Goal: Task Accomplishment & Management: Manage account settings

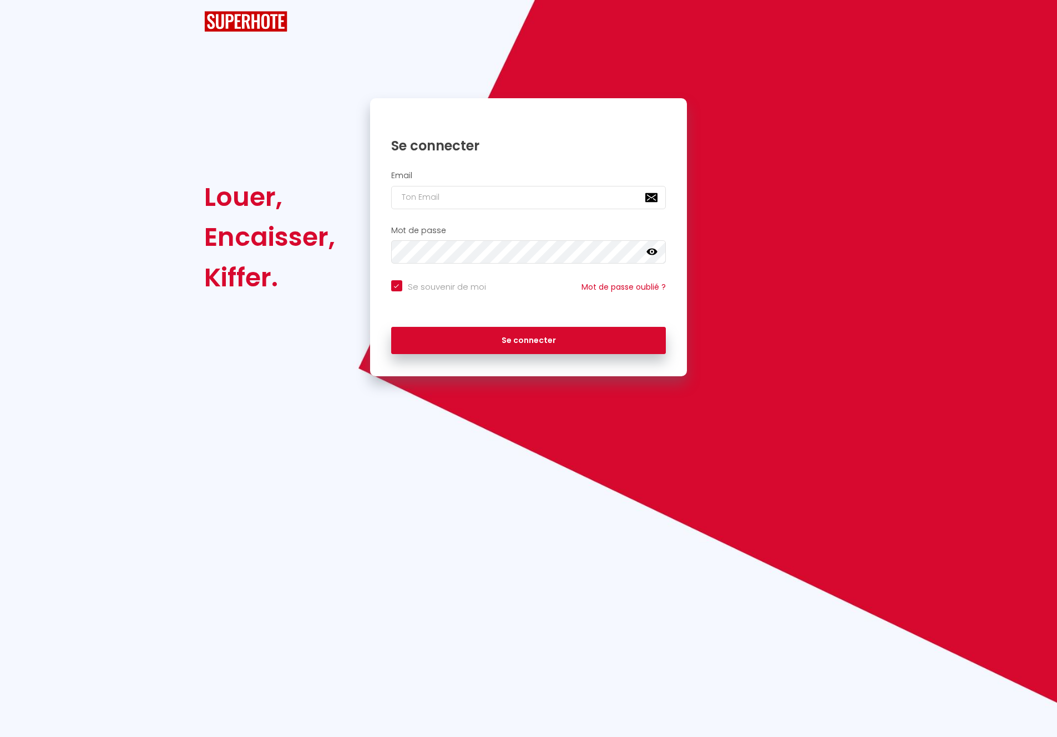
checkbox input "true"
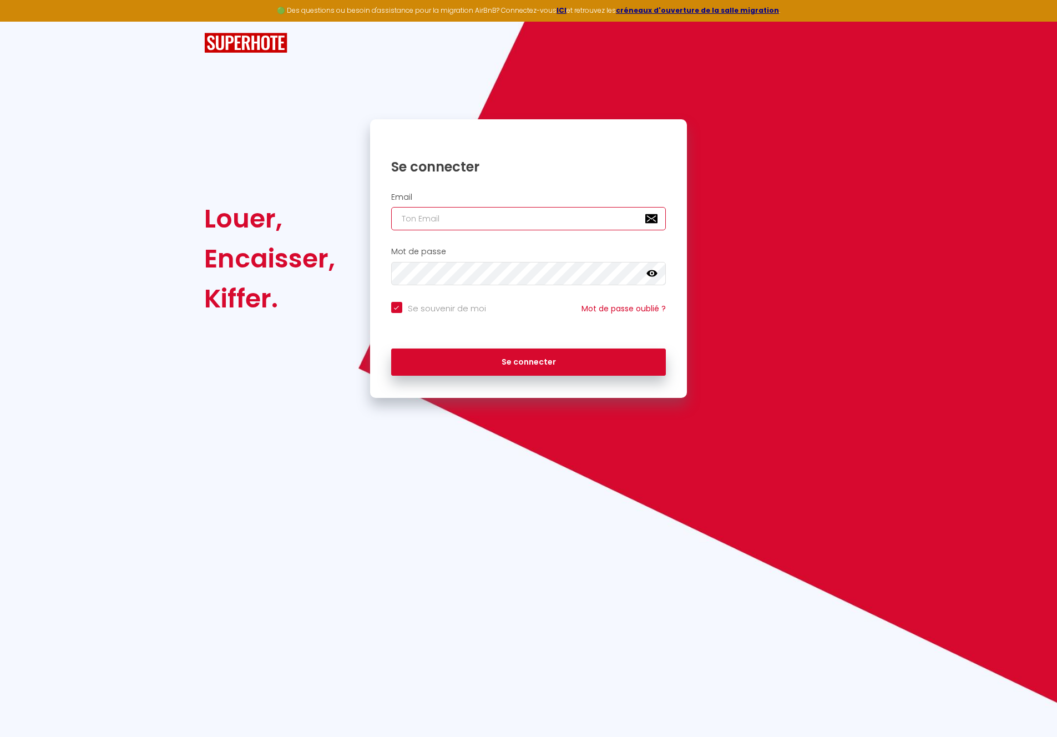
type input "[EMAIL_ADDRESS][DOMAIN_NAME]"
checkbox input "true"
click at [520, 215] on input "[EMAIL_ADDRESS][DOMAIN_NAME]" at bounding box center [528, 218] width 275 height 23
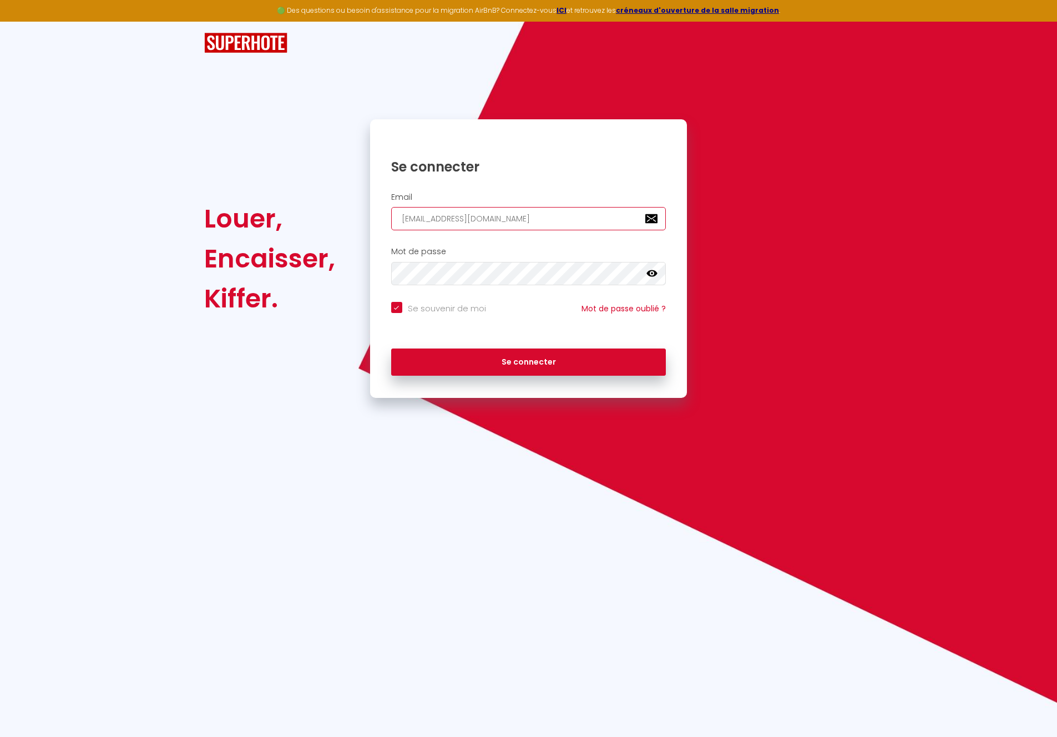
paste input "contact@vanoraservice"
type input "[EMAIL_ADDRESS][DOMAIN_NAME]"
checkbox input "true"
type input "[EMAIL_ADDRESS][DOMAIN_NAME]"
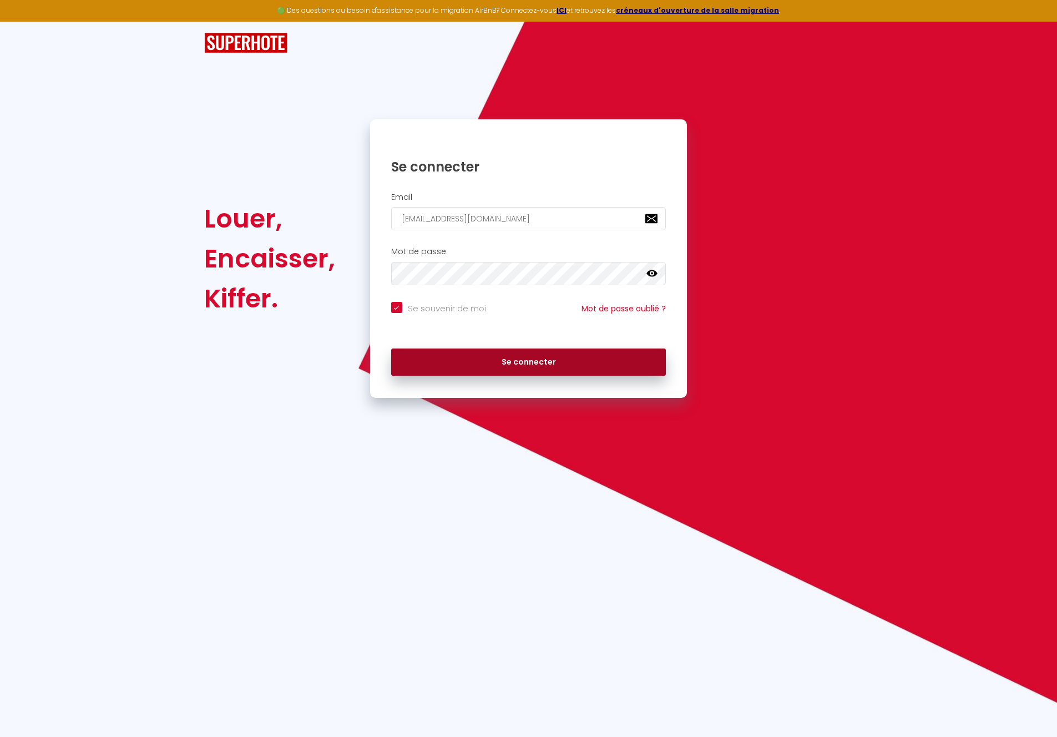
click at [522, 364] on button "Se connecter" at bounding box center [528, 362] width 275 height 28
checkbox input "true"
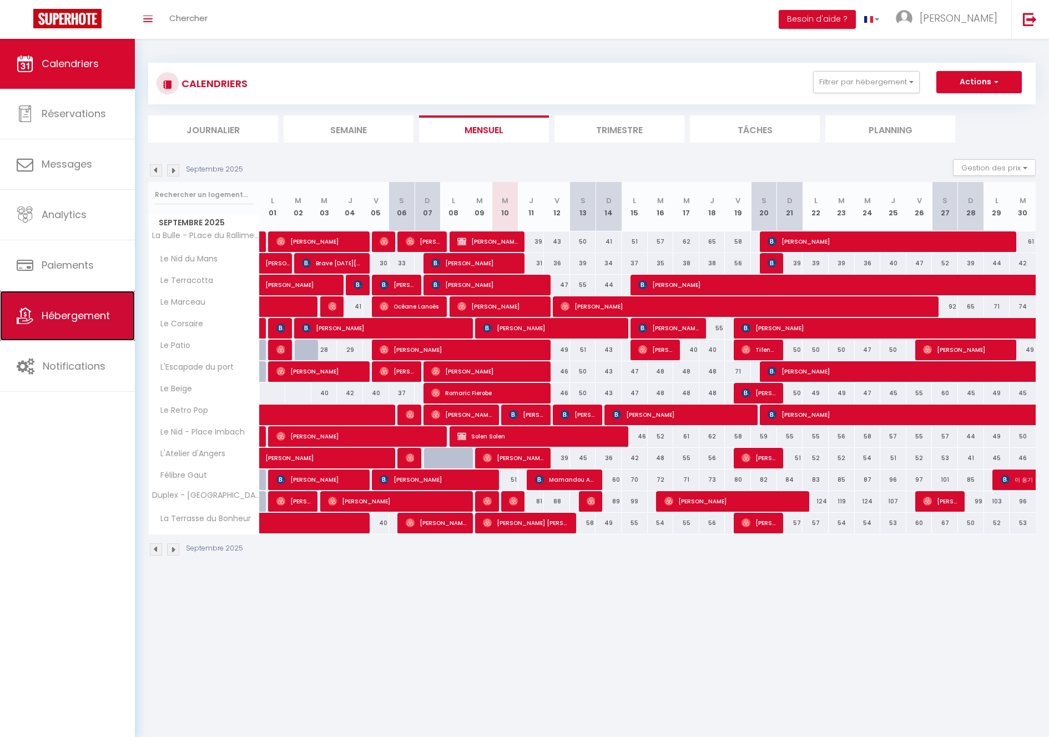
click at [63, 312] on span "Hébergement" at bounding box center [76, 316] width 68 height 14
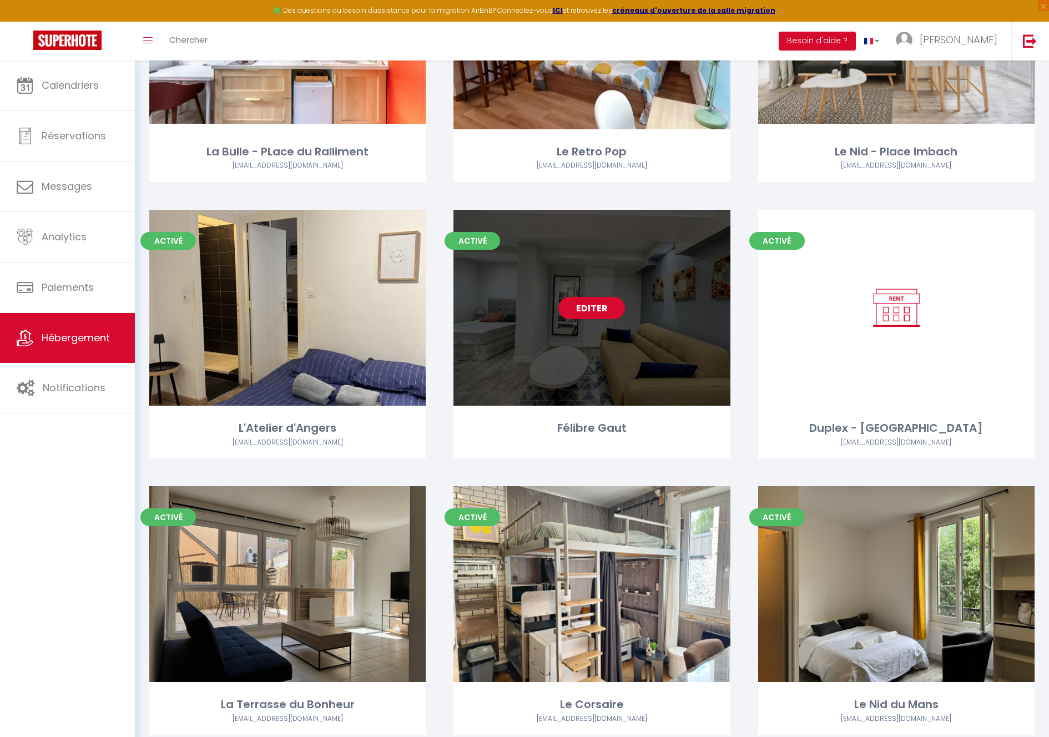
scroll to position [367, 0]
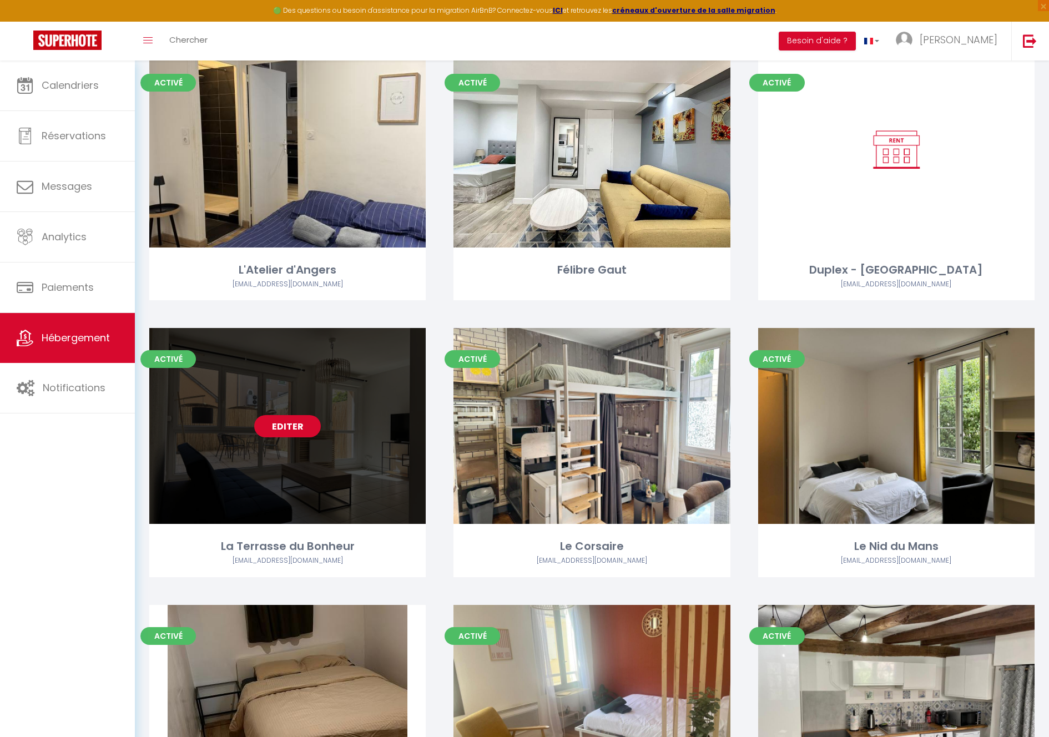
click at [291, 427] on link "Editer" at bounding box center [287, 426] width 67 height 22
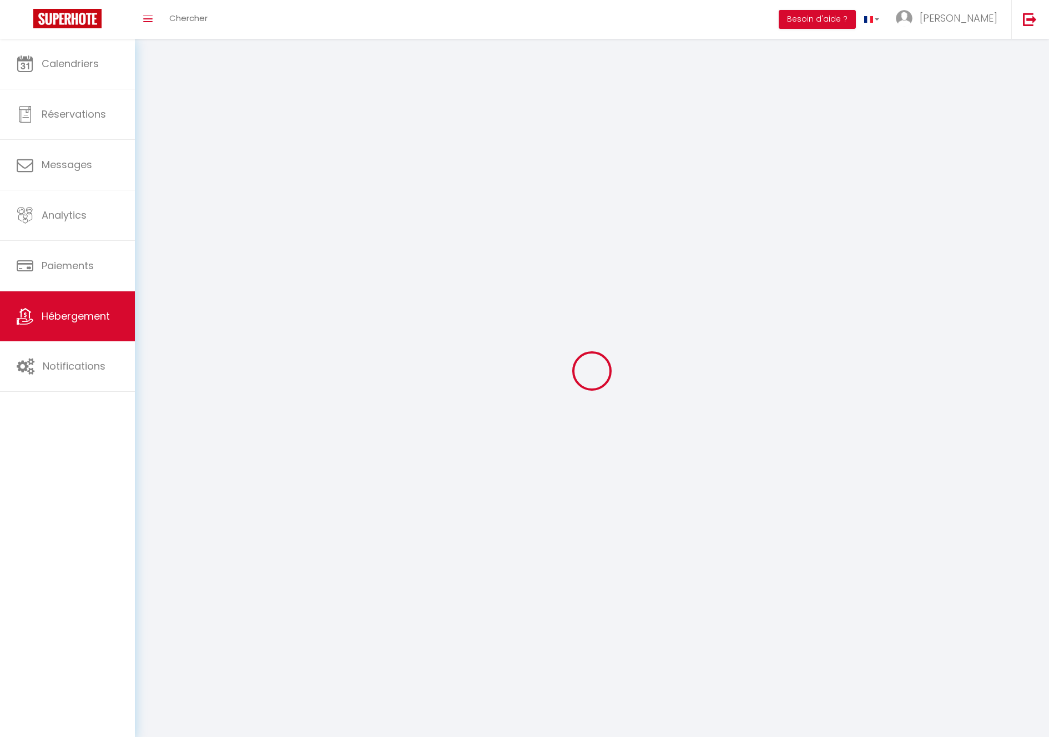
select select "1"
select select
select select "28"
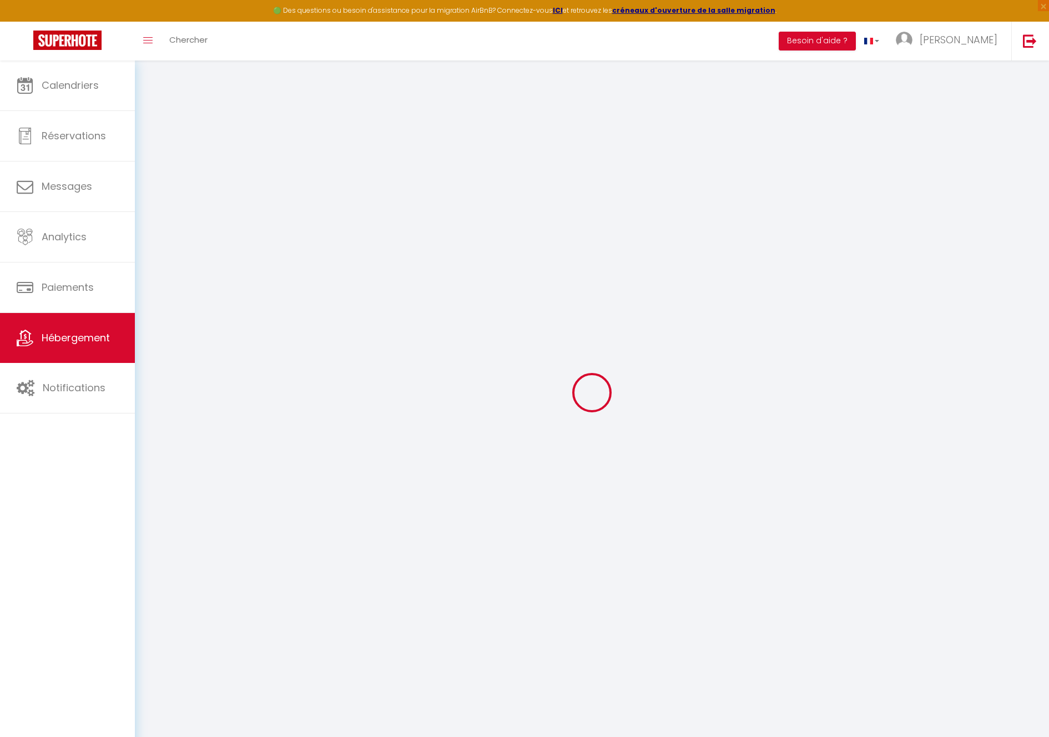
select select
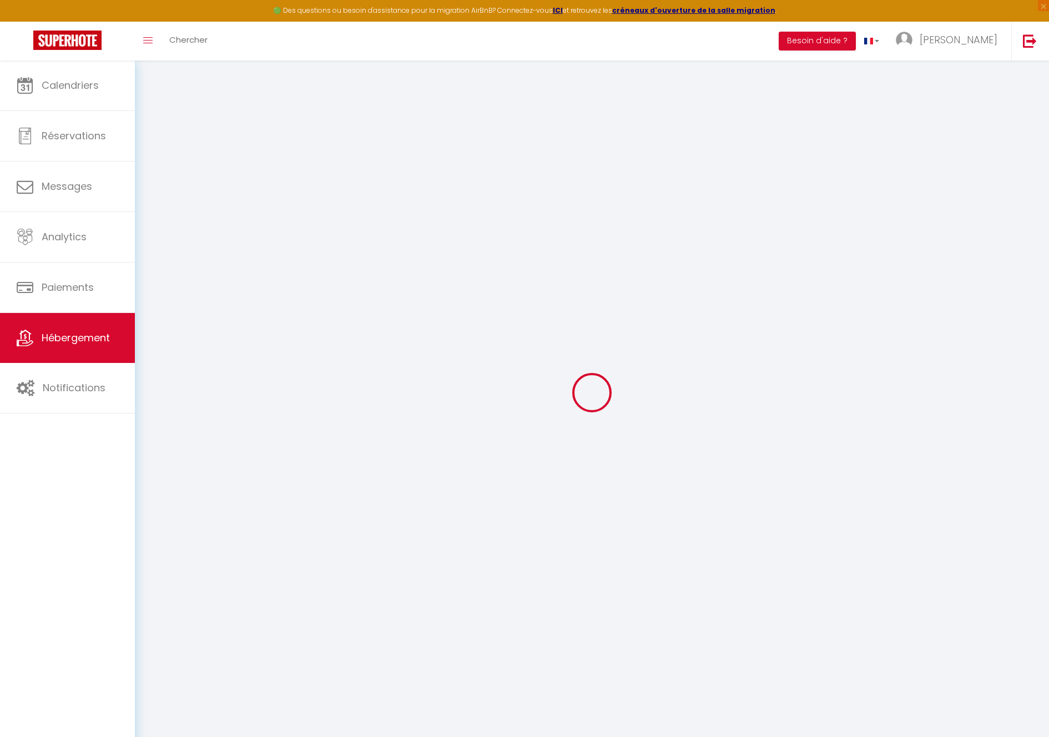
select select
checkbox input "false"
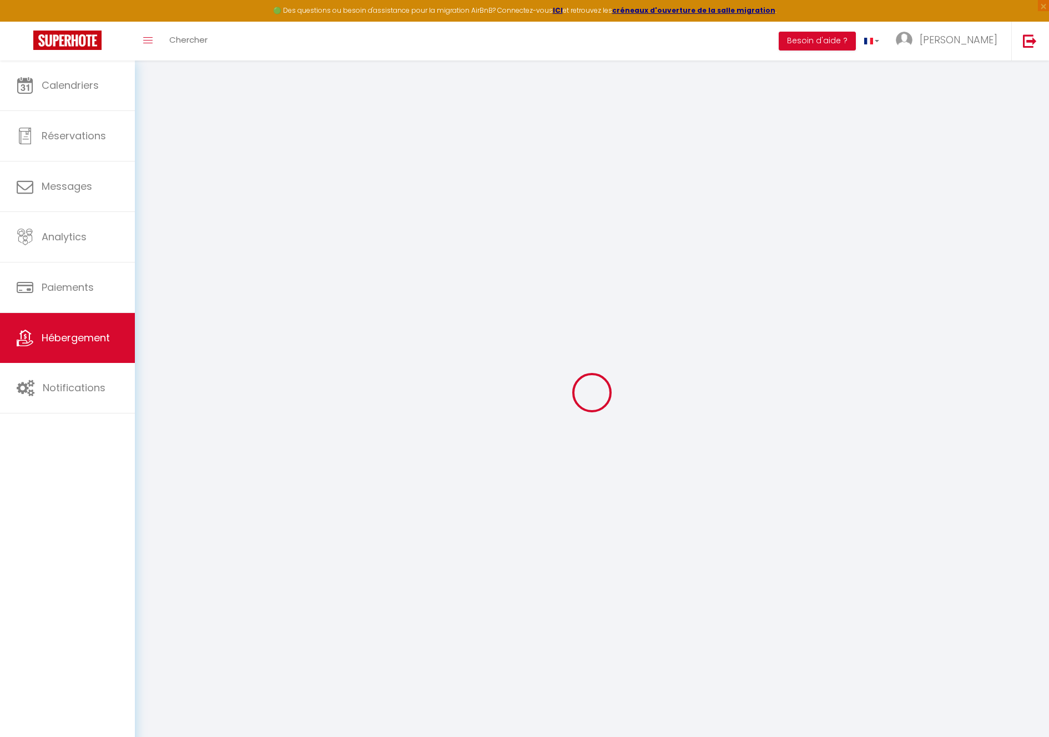
select select
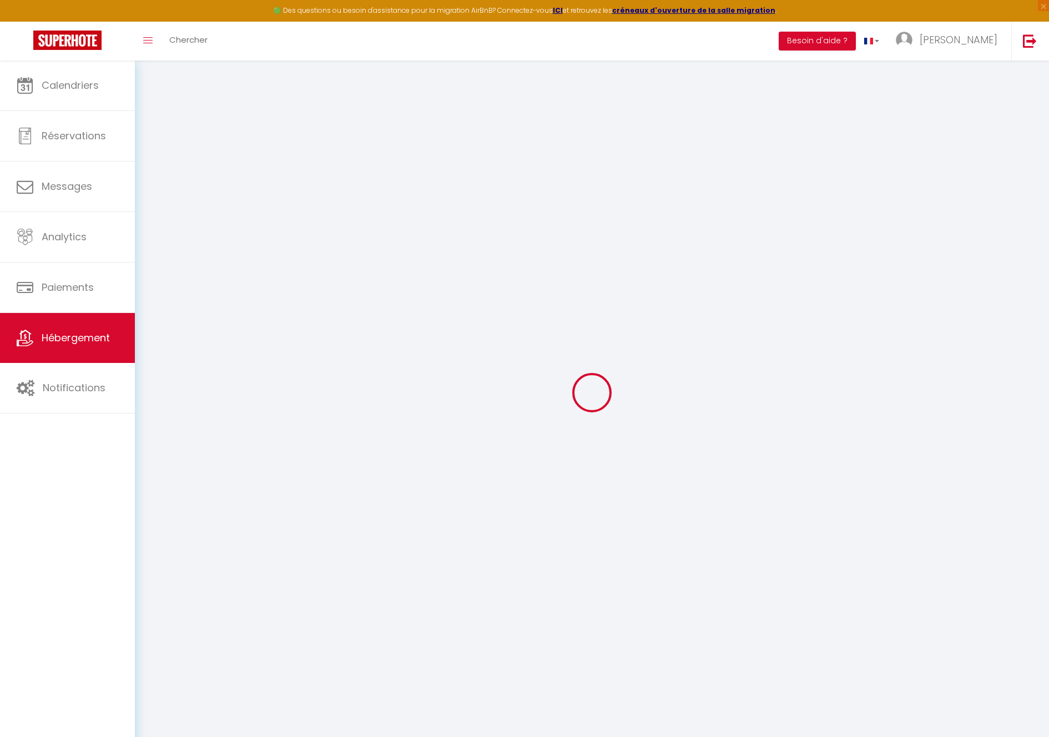
select select
checkbox input "false"
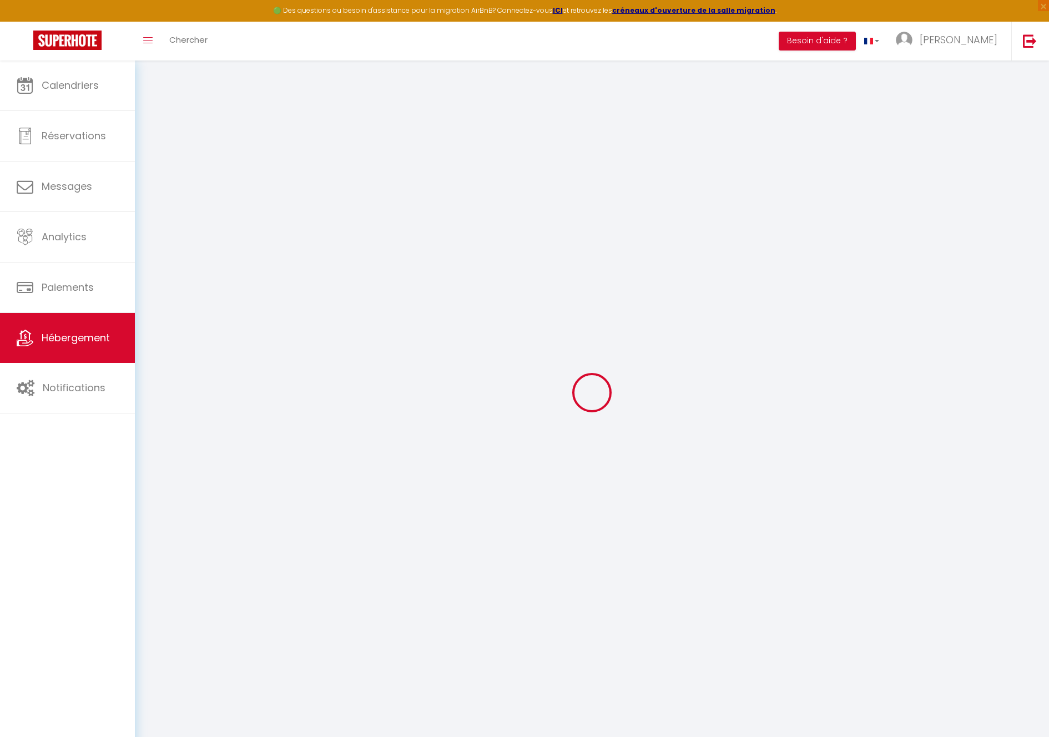
checkbox input "false"
select select
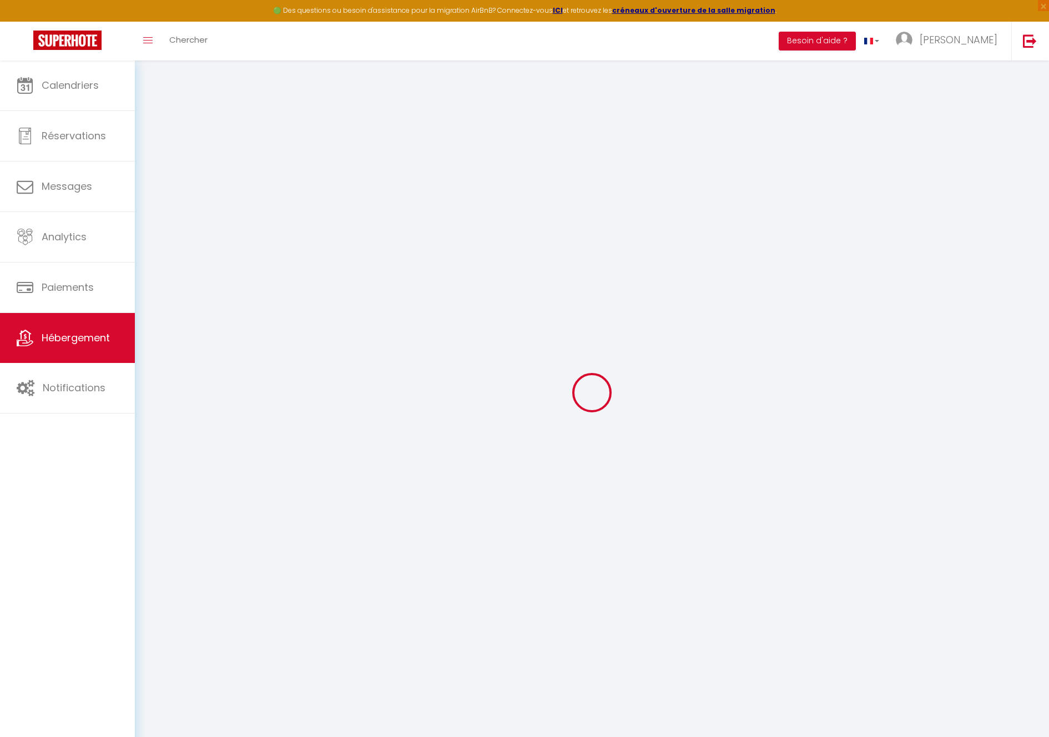
select select
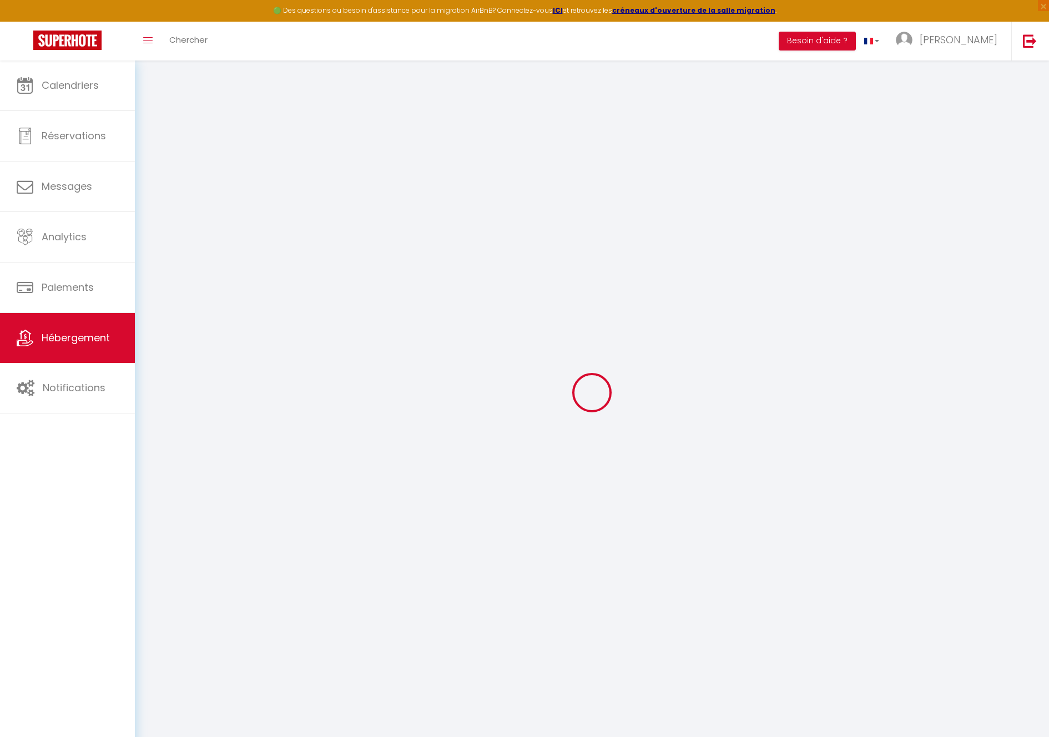
checkbox input "false"
select select
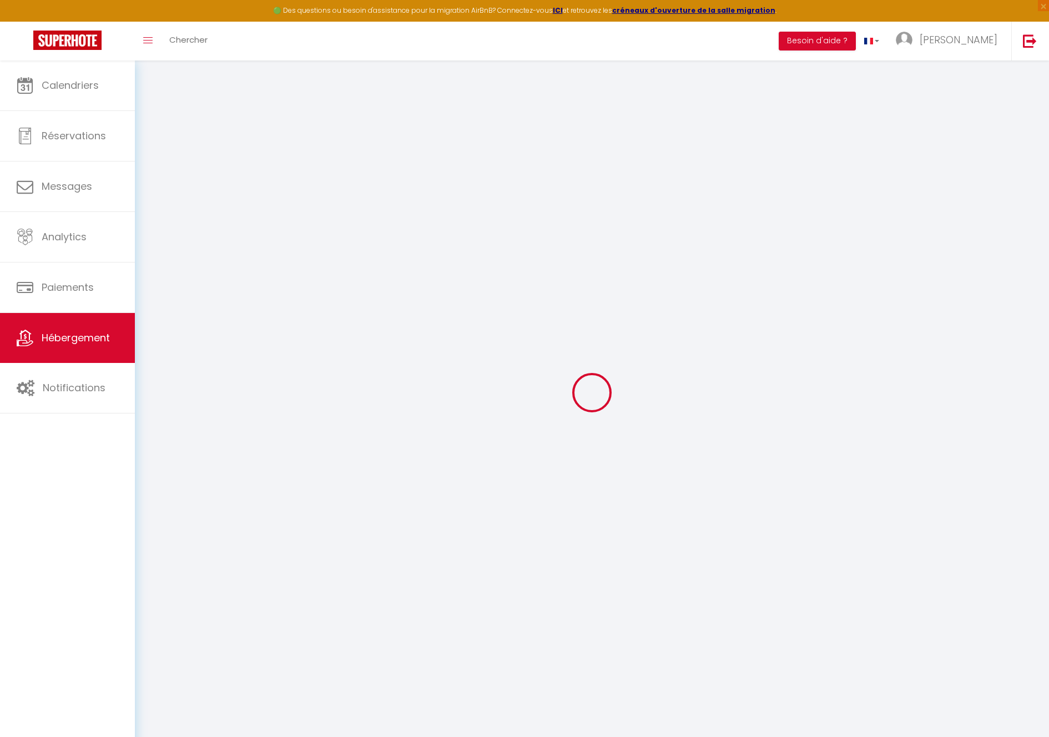
select select
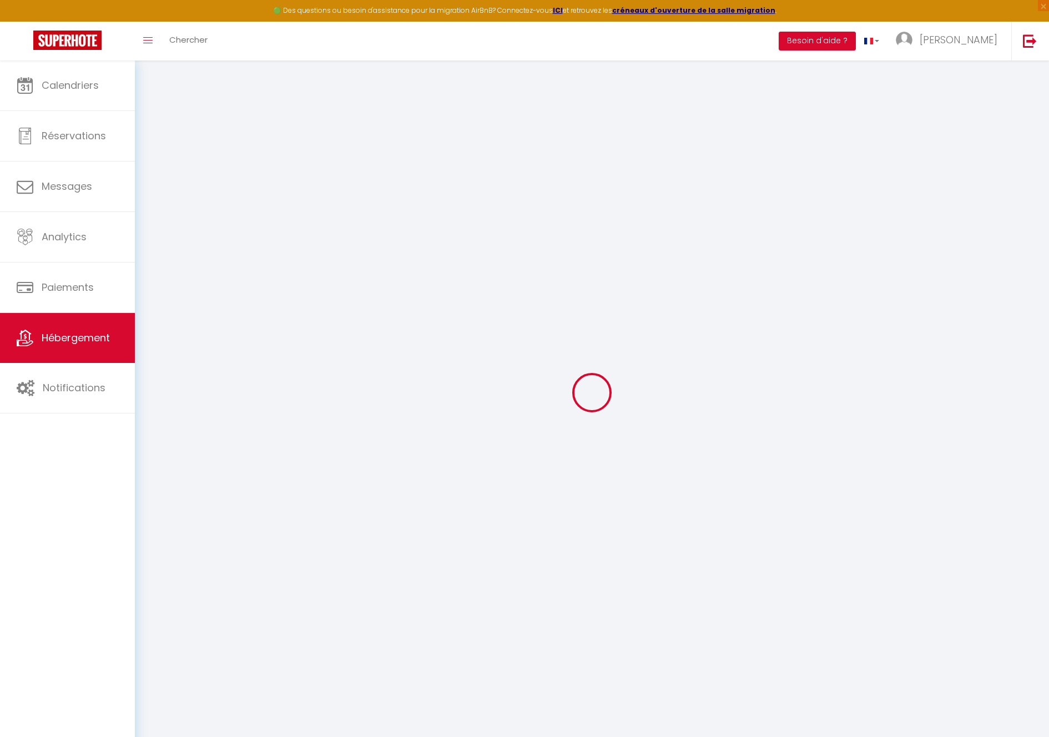
select select
checkbox input "false"
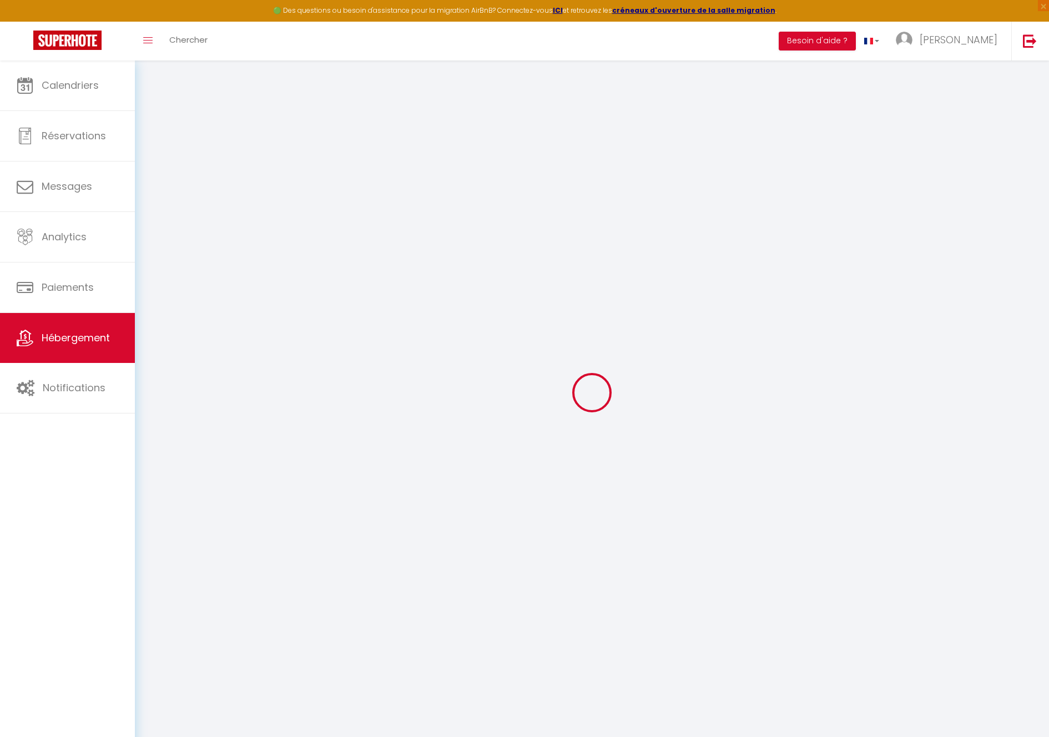
checkbox input "false"
select select
type input "La Terrasse du Bonheur"
select select "2"
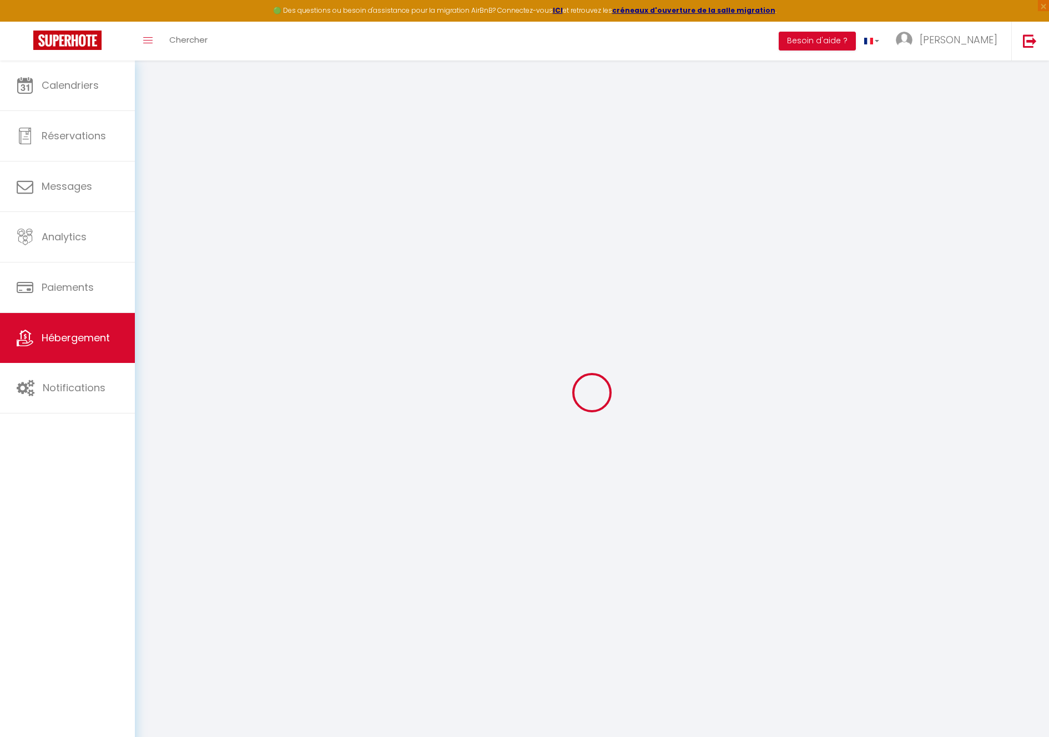
type input "40"
type input "300"
select select
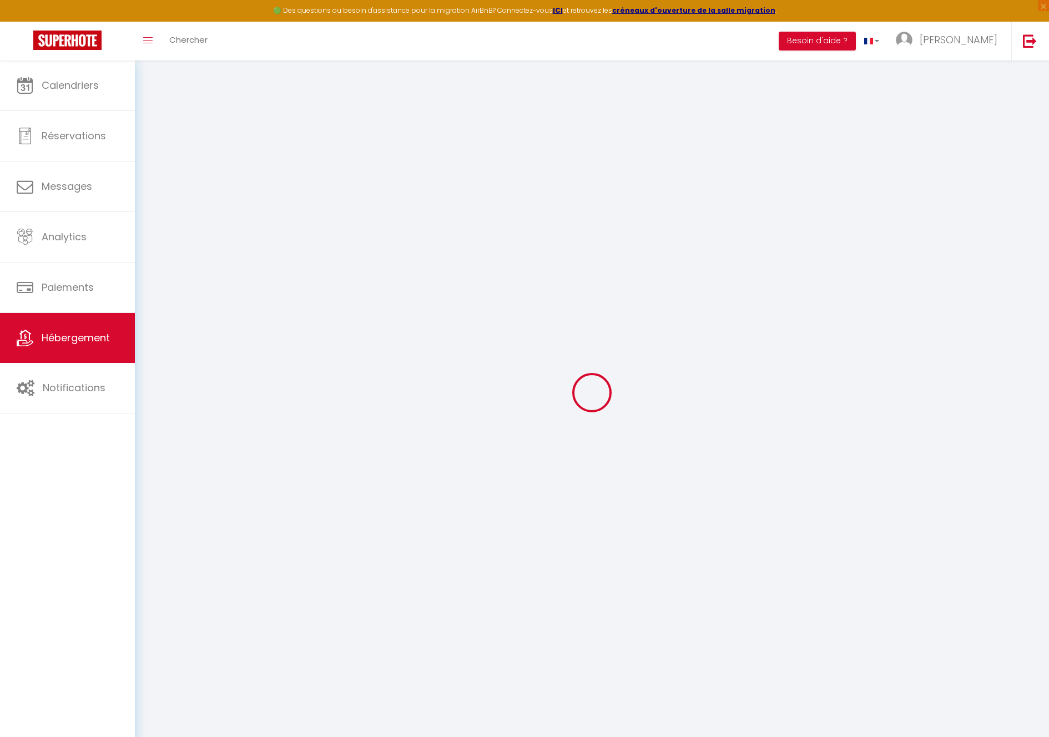
select select
type input "[STREET_ADDRESS][PERSON_NAME]"
type input "72100"
type input "Le Mans"
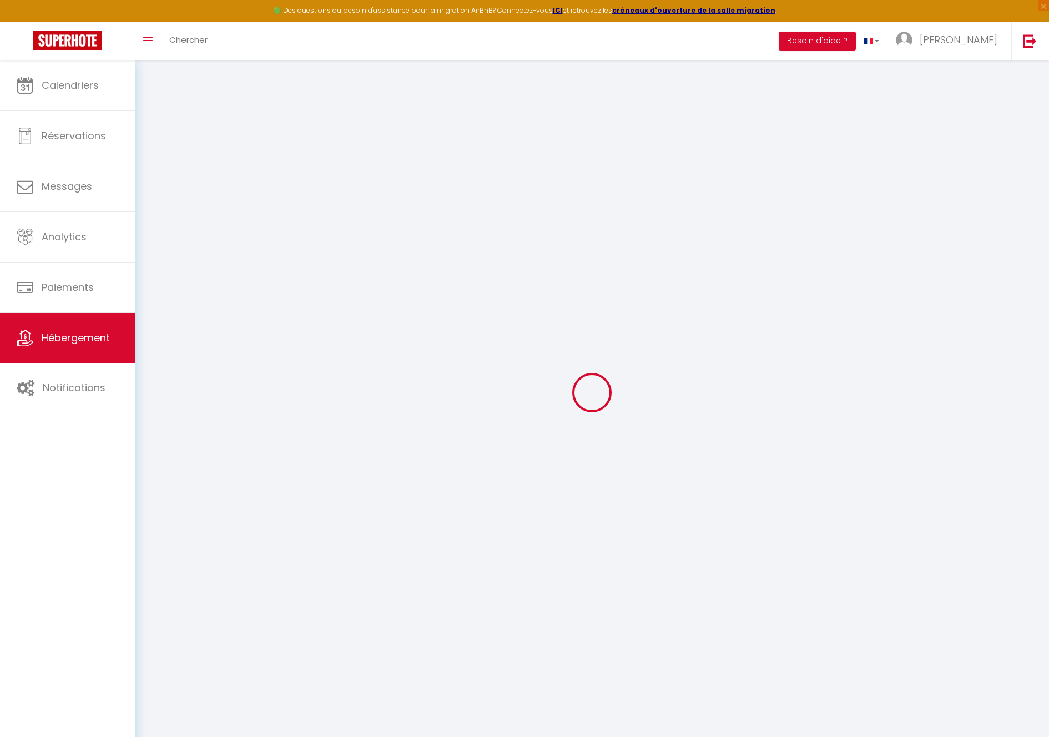
type input "[EMAIL_ADDRESS][DOMAIN_NAME]"
select select "11195"
checkbox input "false"
checkbox input "true"
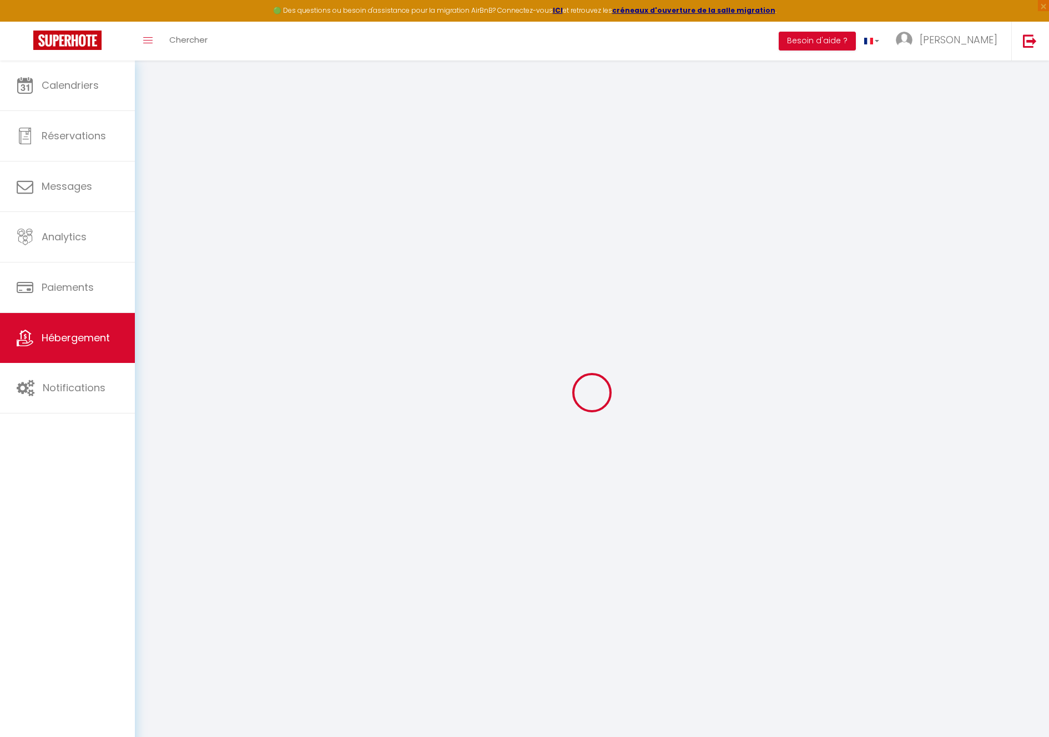
checkbox input "false"
type input "0"
select select
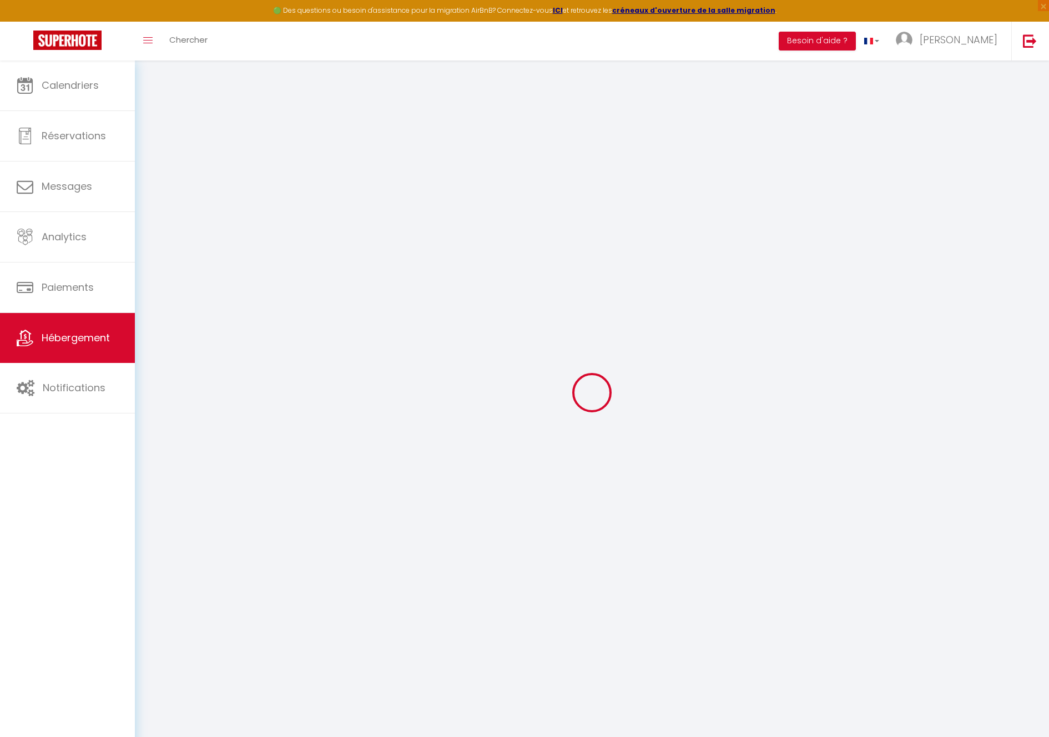
select select
checkbox input "false"
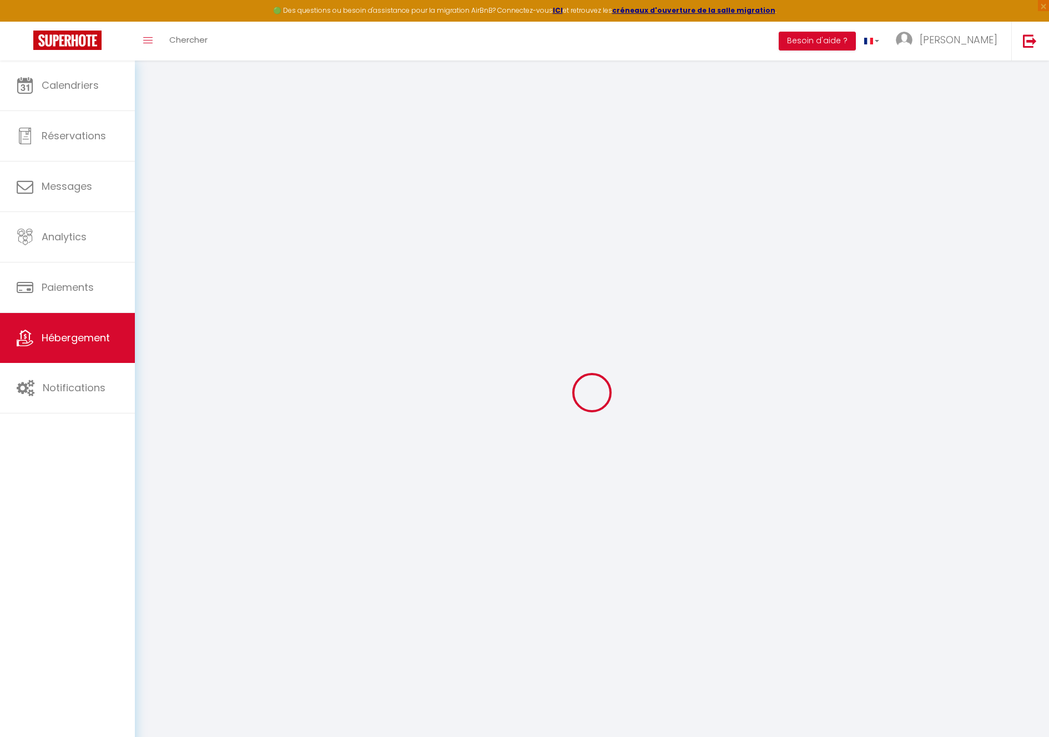
checkbox input "true"
checkbox input "false"
select select "39136"
select select
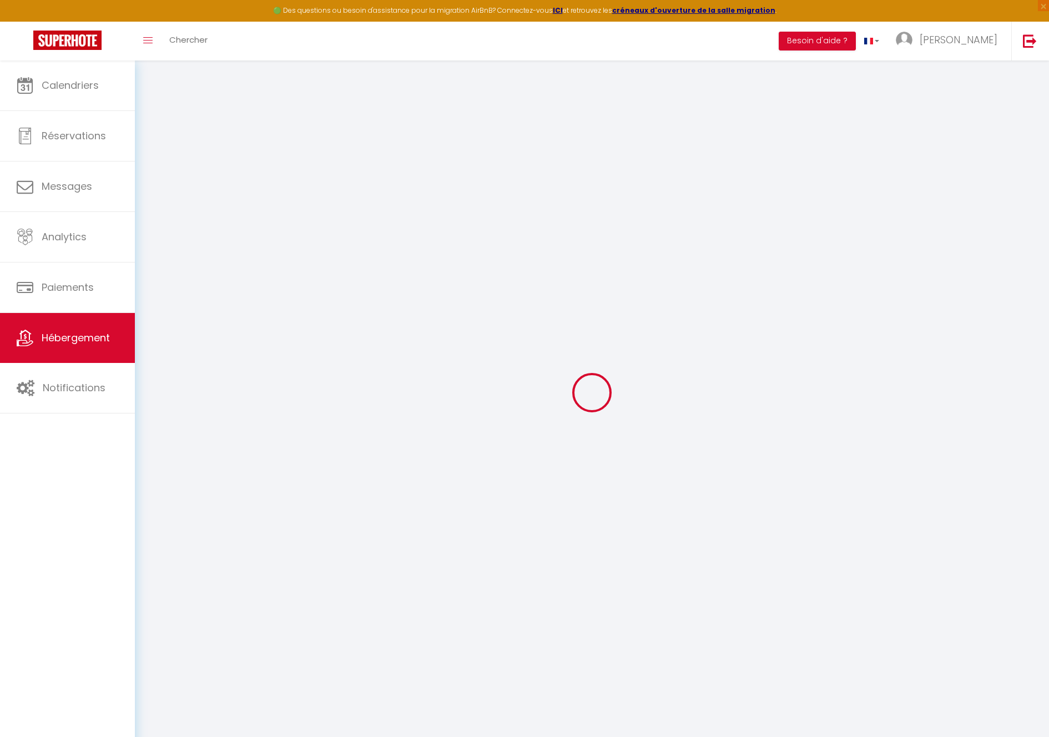
select select
checkbox input "false"
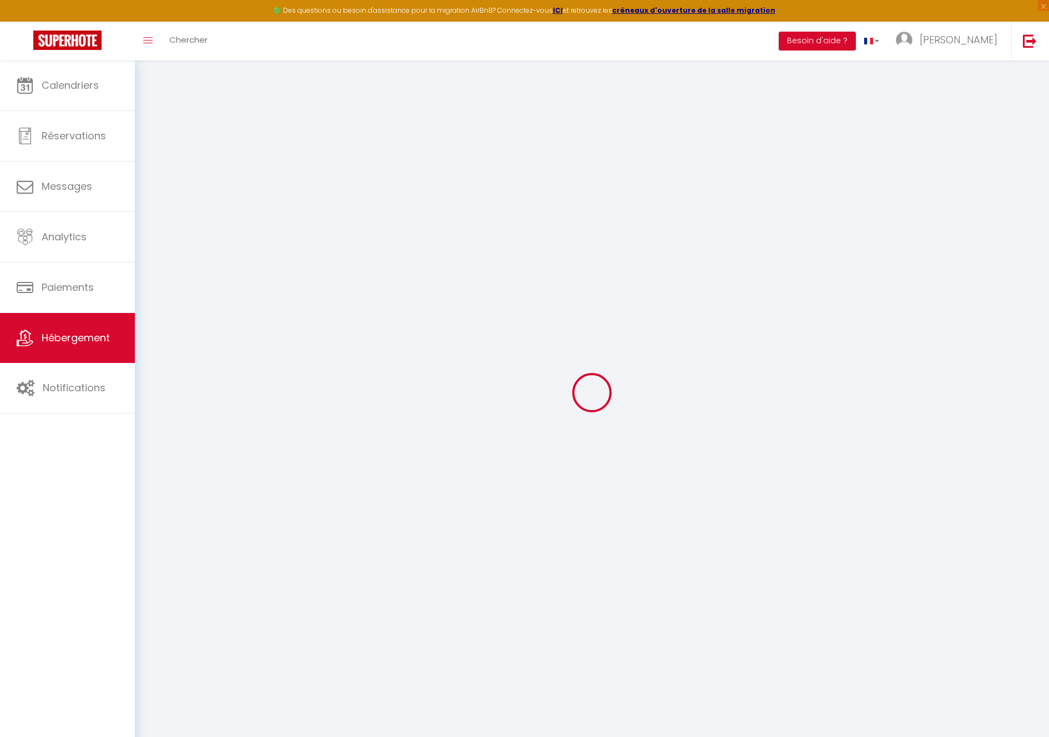
checkbox input "false"
checkbox input "true"
checkbox input "false"
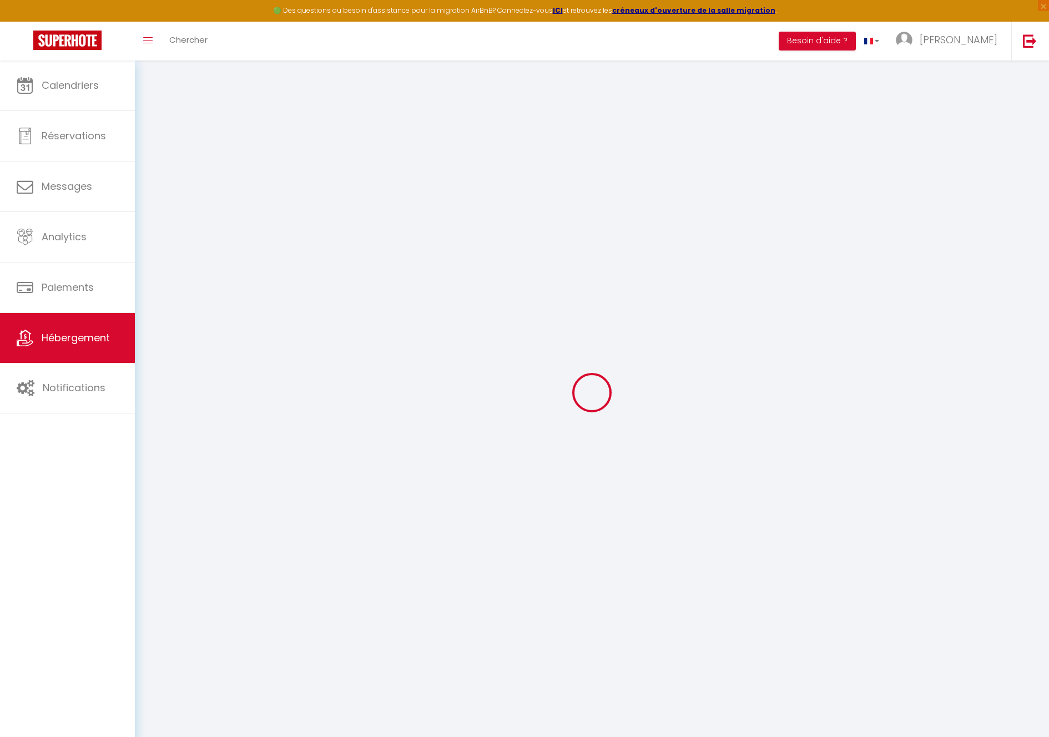
checkbox input "true"
checkbox input "false"
checkbox input "true"
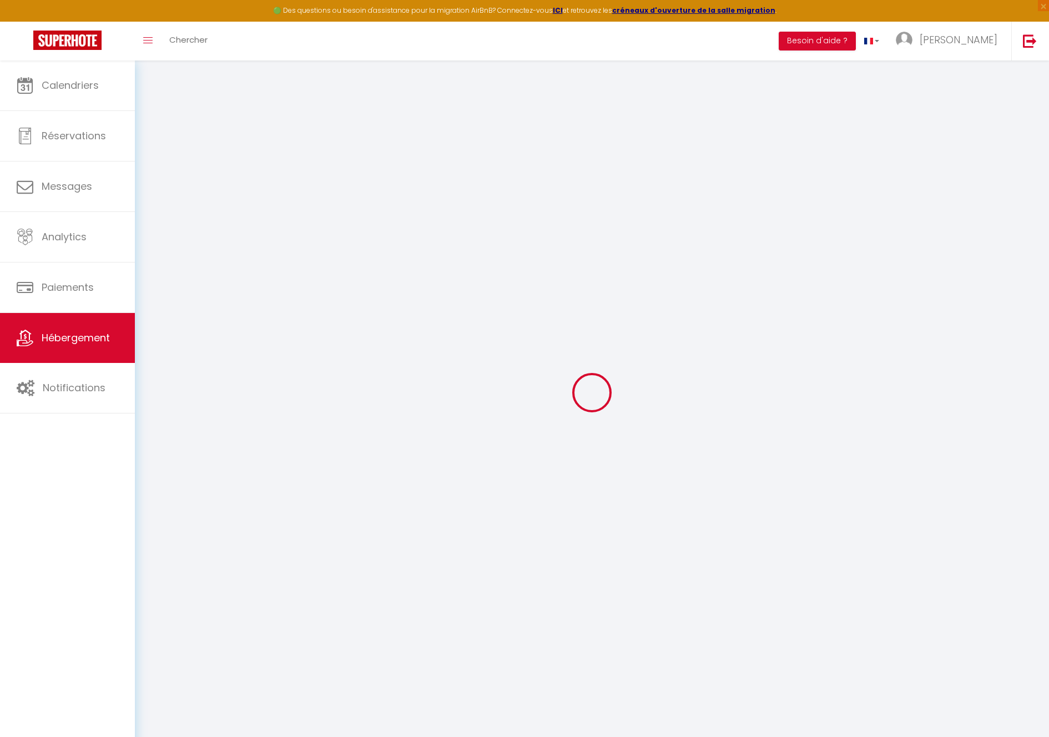
checkbox input "false"
select select "16:00"
select select "23:45"
select select "11:00"
select select "15"
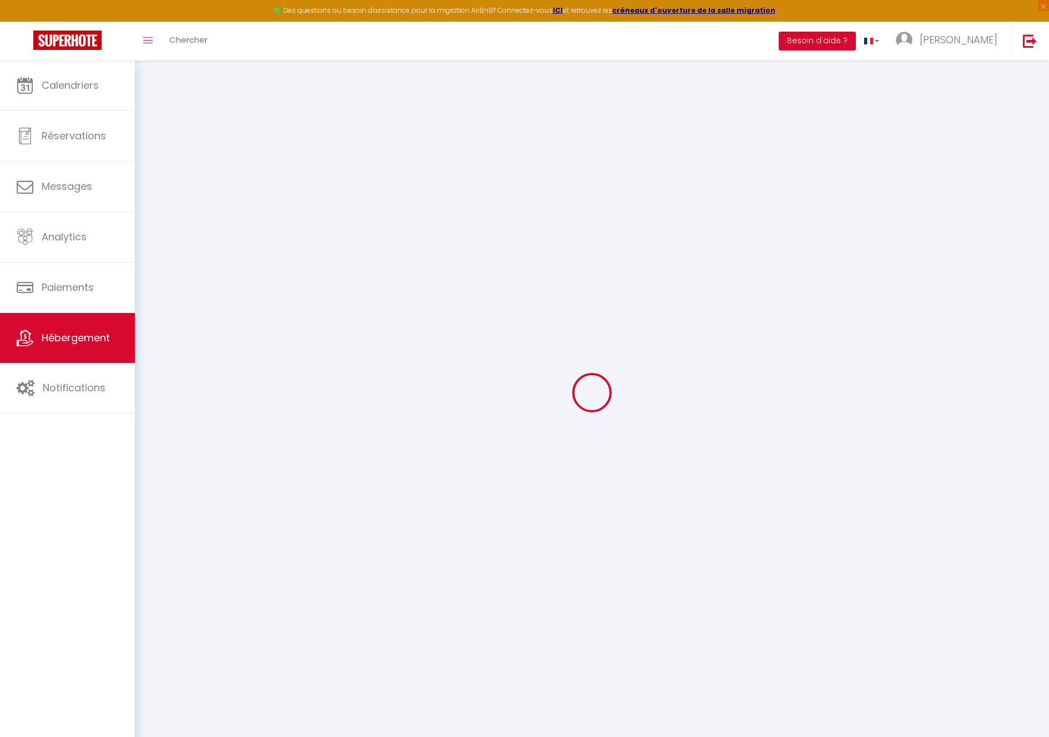
select select "120"
checkbox input "false"
checkbox input "true"
checkbox input "false"
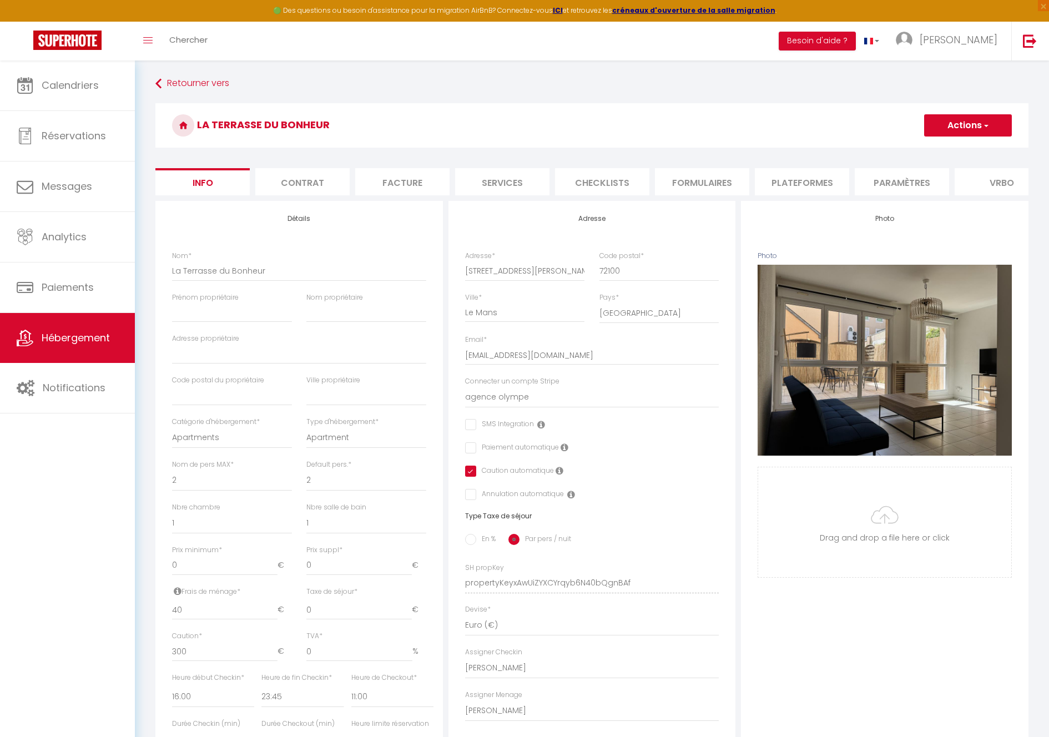
checkbox input "false"
checkbox input "true"
checkbox input "false"
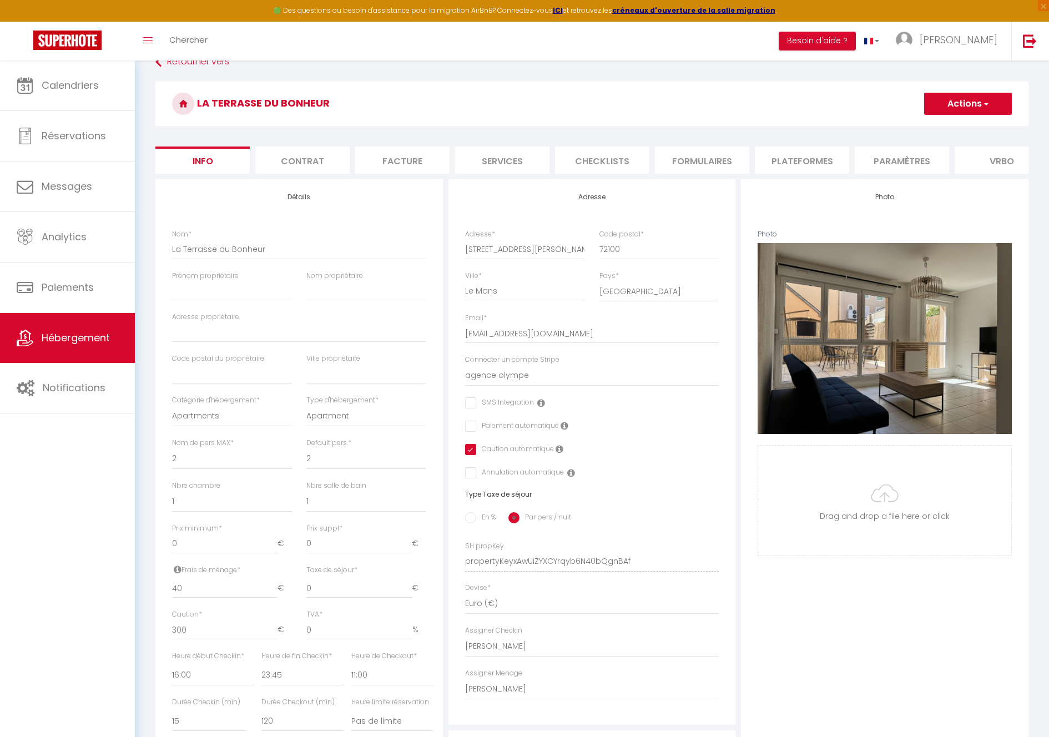
click at [105, 549] on div "Calendriers Réservations Messages Analytics Paiements Hébergement Notifications" at bounding box center [67, 410] width 135 height 700
click at [67, 507] on div "Calendriers Réservations Messages Analytics Paiements Hébergement Notifications" at bounding box center [67, 410] width 135 height 700
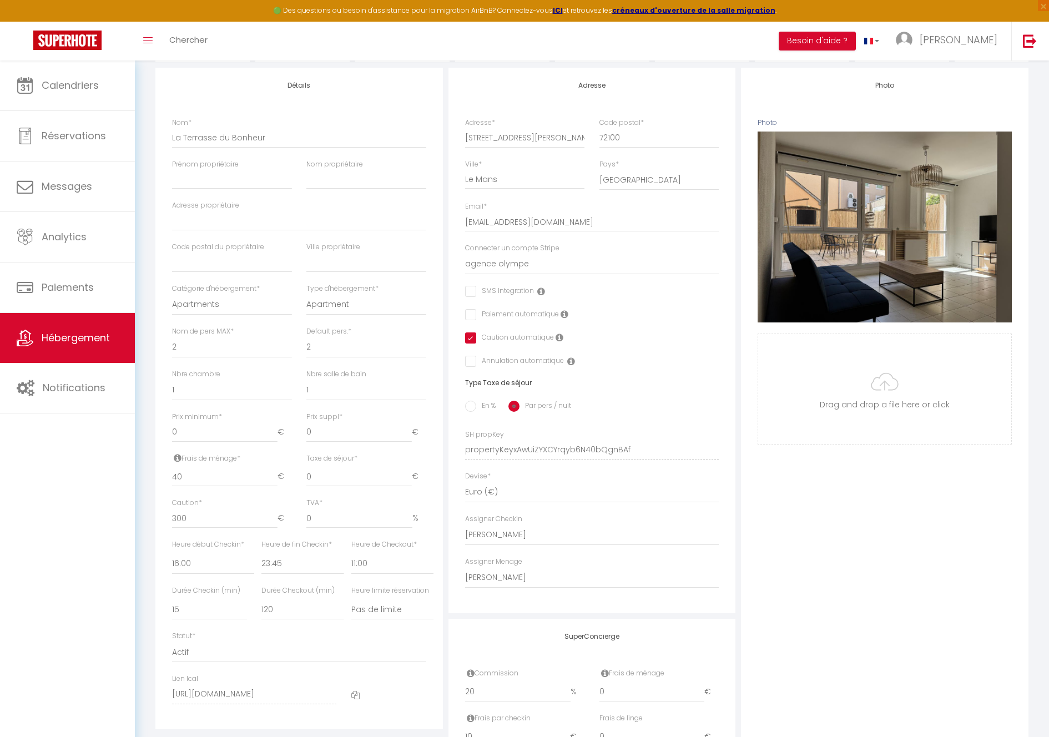
scroll to position [103, 0]
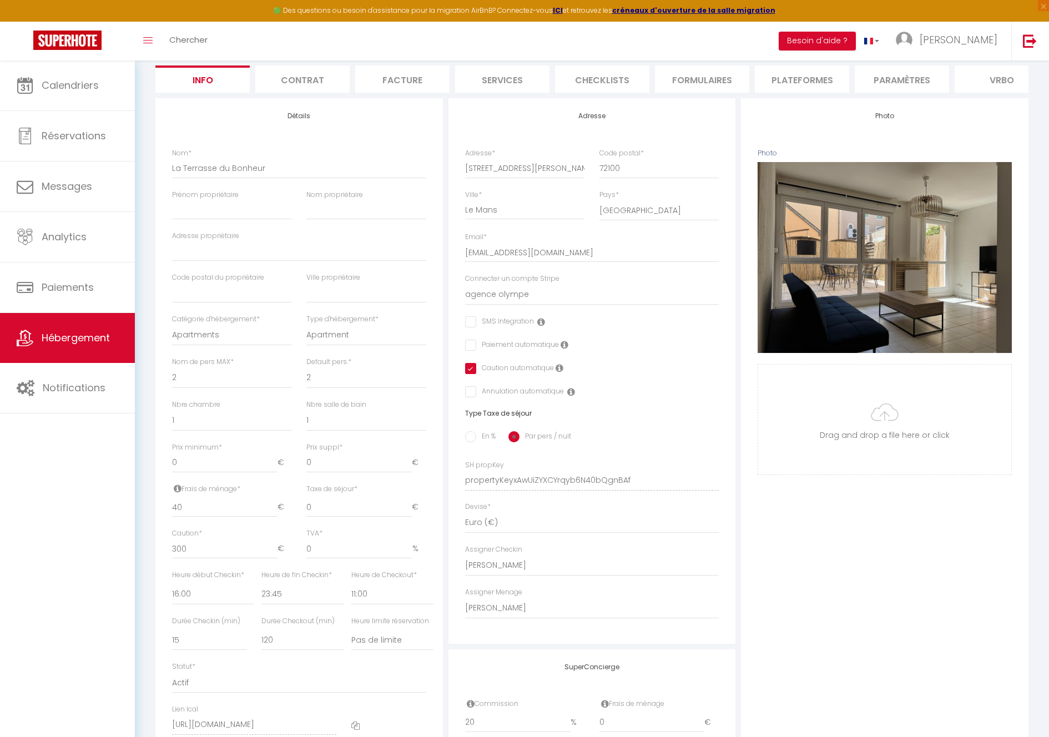
drag, startPoint x: 236, startPoint y: 456, endPoint x: 166, endPoint y: 454, distance: 69.4
click at [166, 454] on div "Prix minimum * 0 €" at bounding box center [232, 463] width 134 height 42
click at [171, 470] on div "Prix minimum * 0 €" at bounding box center [232, 463] width 134 height 42
drag, startPoint x: 195, startPoint y: 469, endPoint x: 174, endPoint y: 454, distance: 26.2
click at [174, 454] on div "Prix minimum * 0 €" at bounding box center [232, 457] width 120 height 31
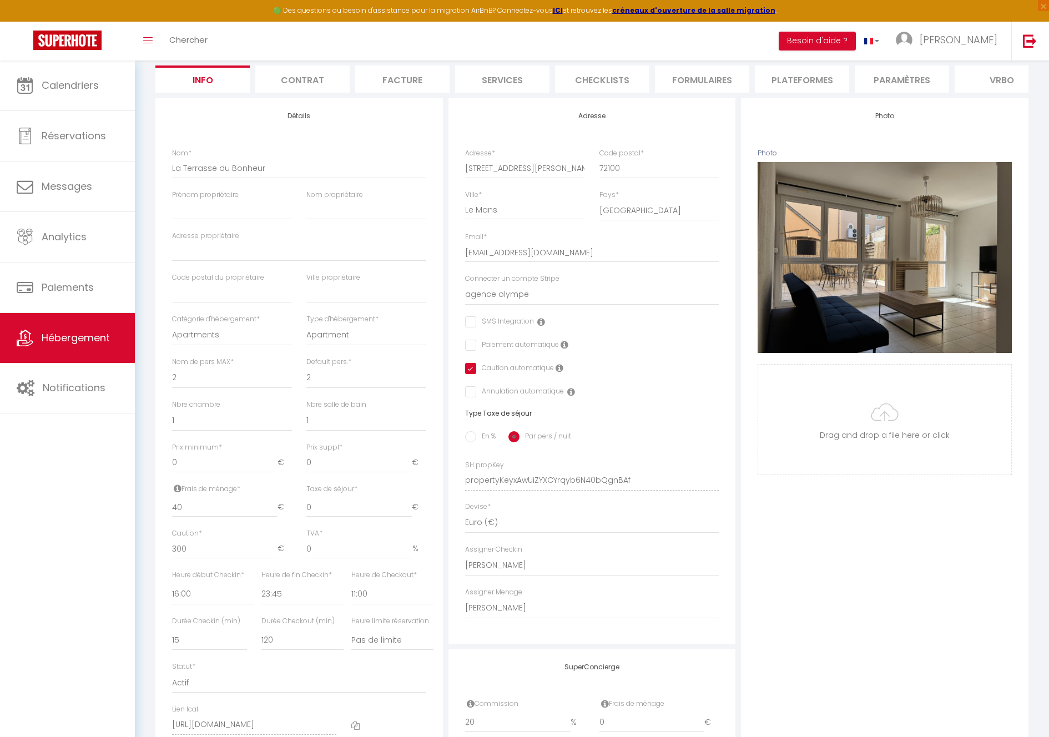
drag, startPoint x: 175, startPoint y: 454, endPoint x: 181, endPoint y: 456, distance: 6.3
click at [175, 453] on label "Prix minimum *" at bounding box center [197, 447] width 50 height 11
click at [175, 454] on input "0" at bounding box center [224, 463] width 105 height 20
drag, startPoint x: 230, startPoint y: 457, endPoint x: 171, endPoint y: 456, distance: 58.8
click at [171, 456] on div "Prix minimum * 0 €" at bounding box center [232, 463] width 134 height 42
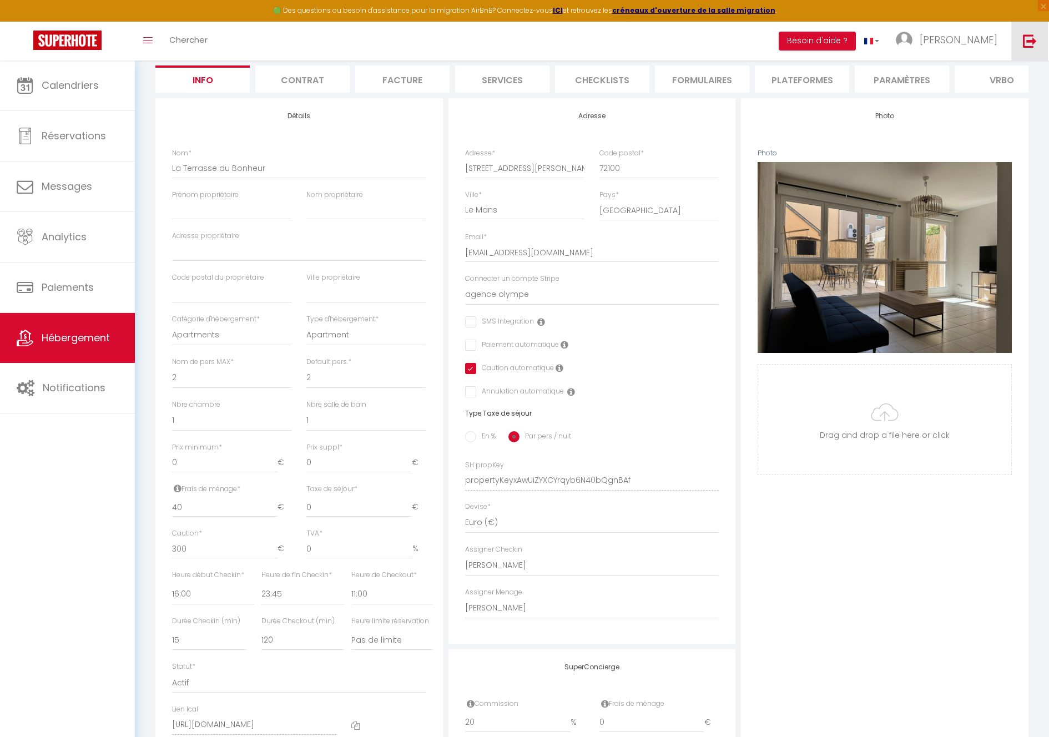
click at [1029, 29] on link at bounding box center [1029, 41] width 37 height 39
